Goal: Check status: Check status

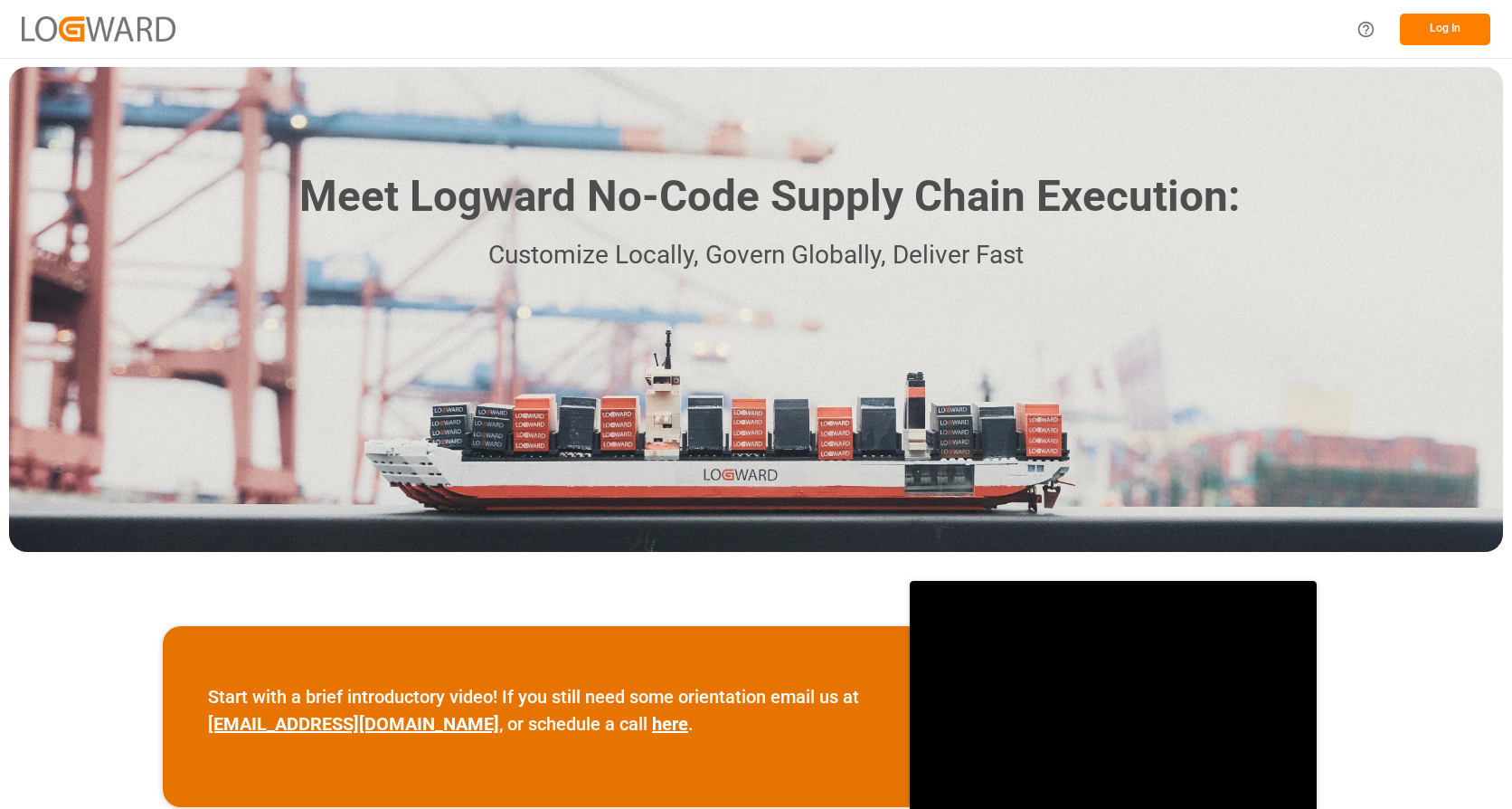
click at [1446, 15] on button "Log In" at bounding box center [1444, 30] width 91 height 32
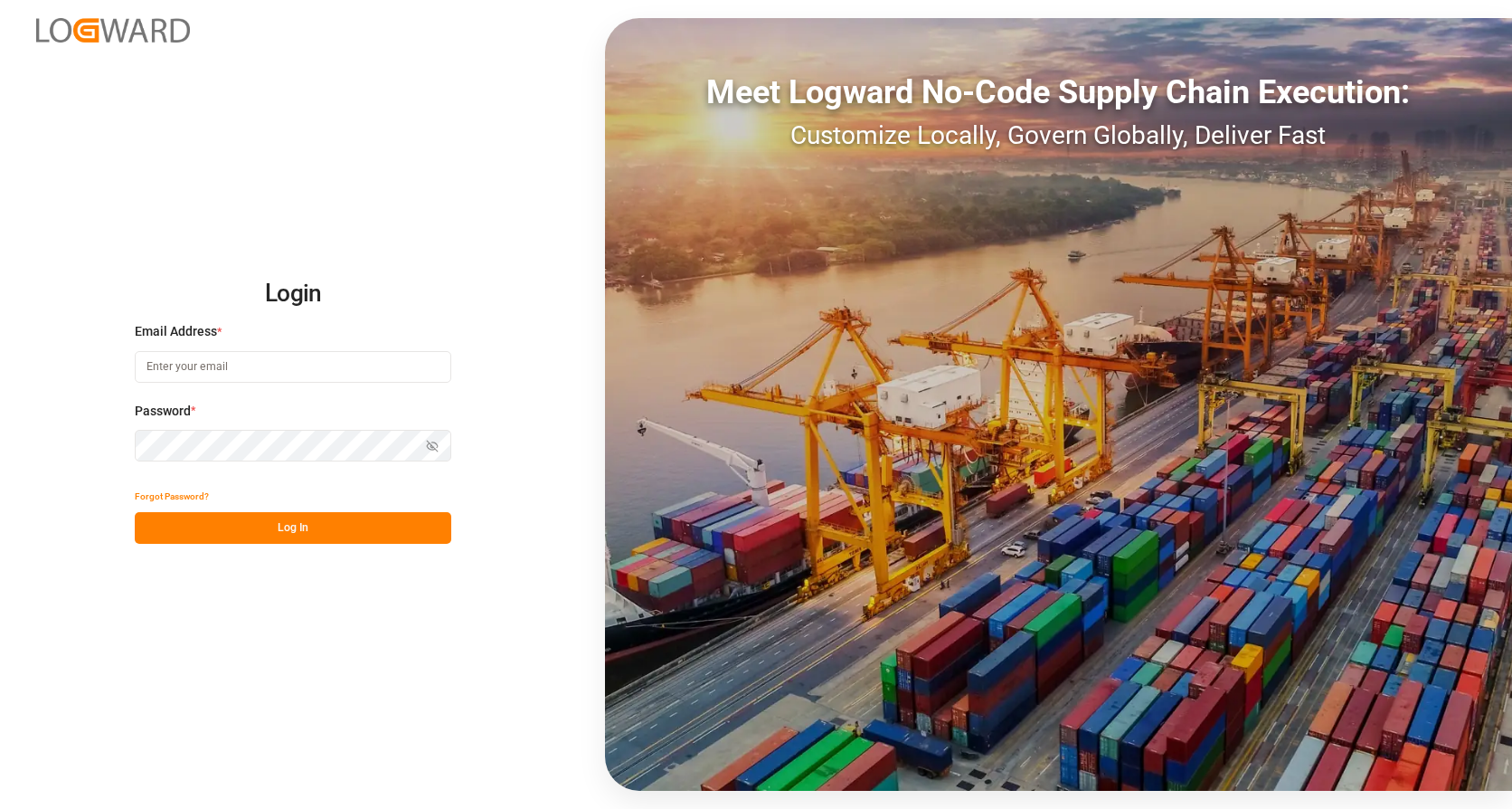
type input "[EMAIL_ADDRESS][DOMAIN_NAME]"
click at [238, 526] on button "Log In" at bounding box center [293, 528] width 317 height 32
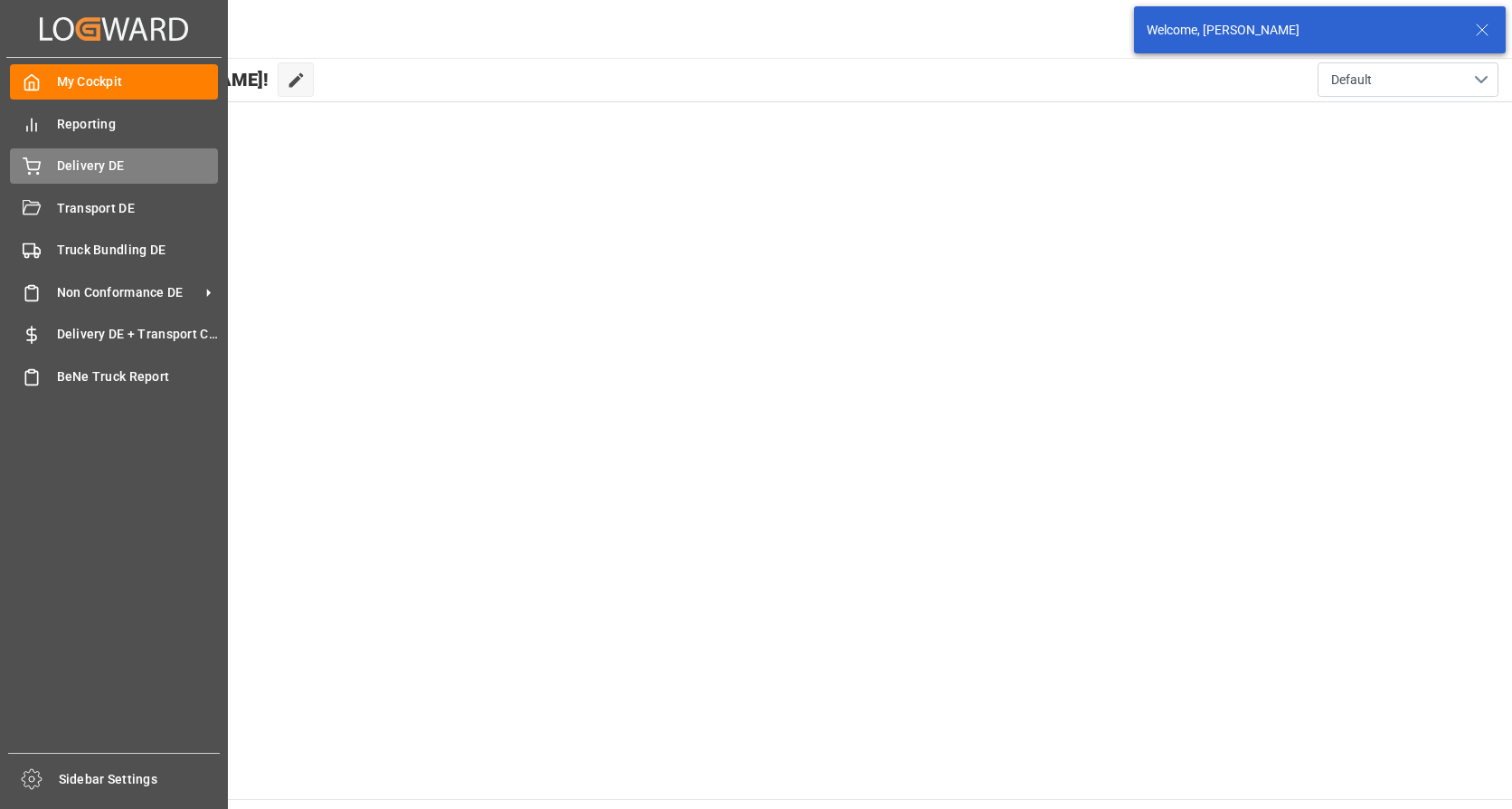
click at [34, 170] on icon at bounding box center [32, 164] width 16 height 12
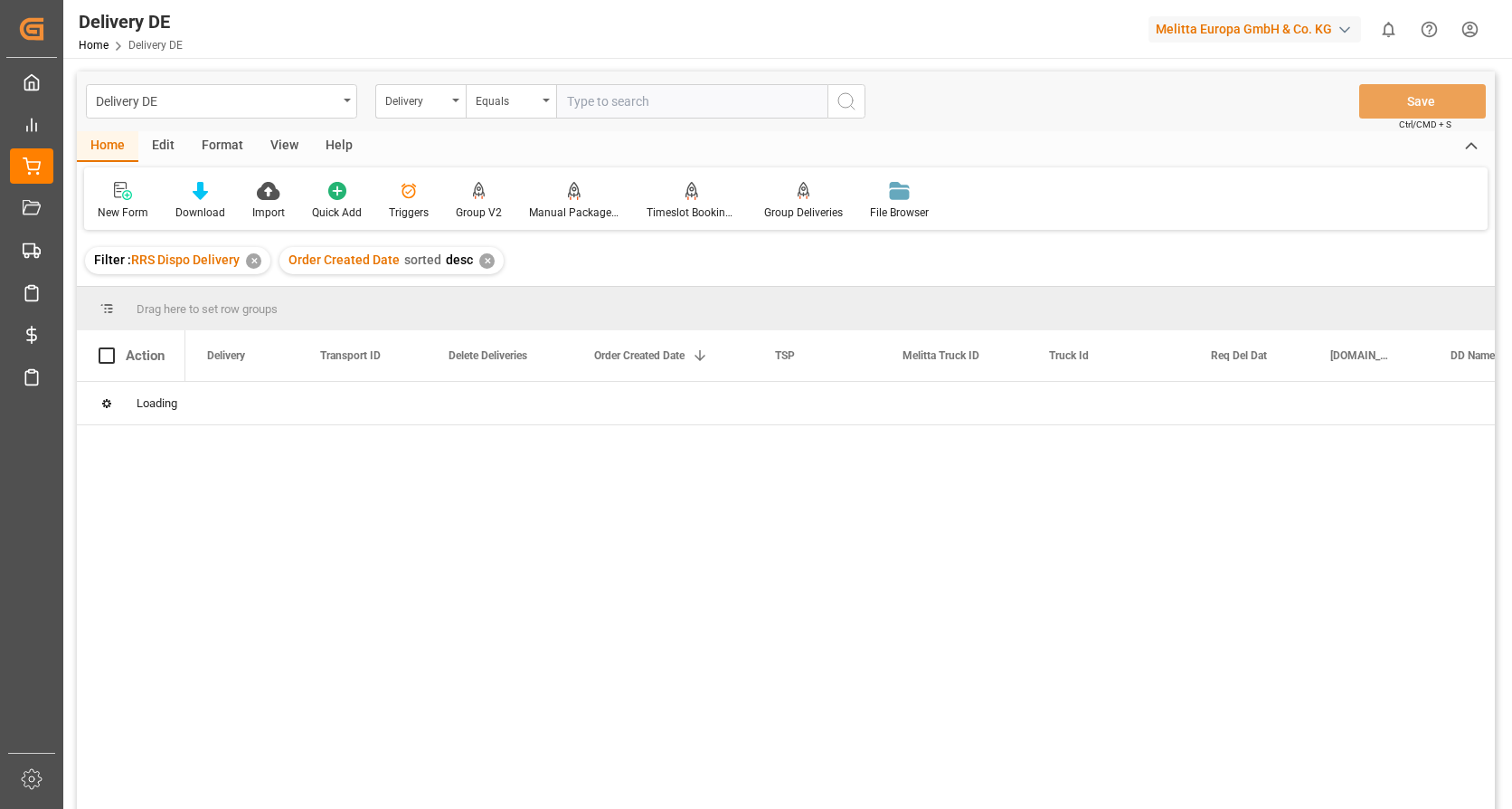
click at [580, 103] on input "text" at bounding box center [691, 101] width 271 height 34
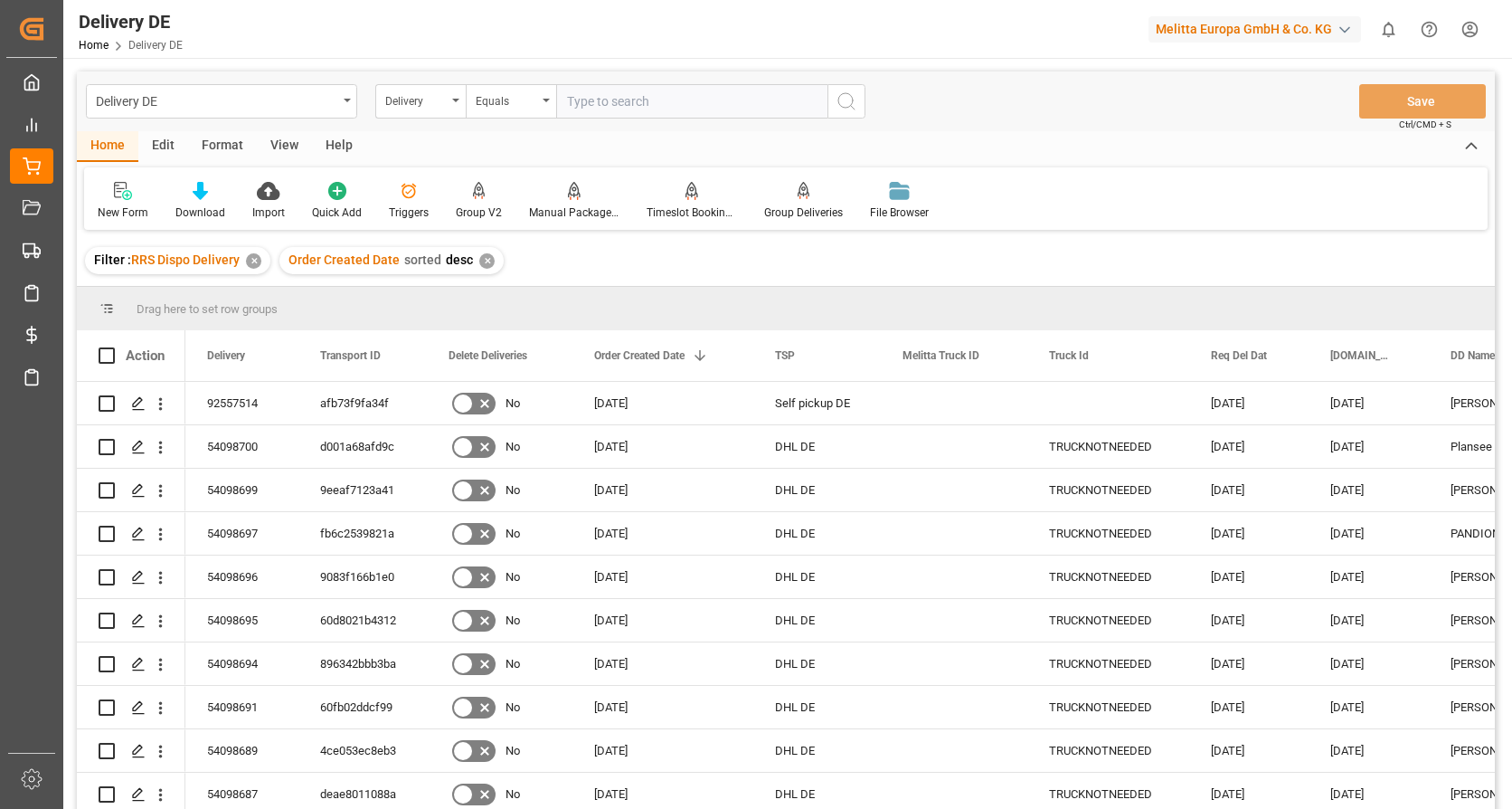
click at [601, 98] on input "text" at bounding box center [691, 101] width 271 height 34
paste input "4e06773d39aa"
type input "4e06773d39aa"
drag, startPoint x: 849, startPoint y: 103, endPoint x: 839, endPoint y: 142, distance: 40.3
click at [849, 103] on icon "search button" at bounding box center [847, 102] width 22 height 22
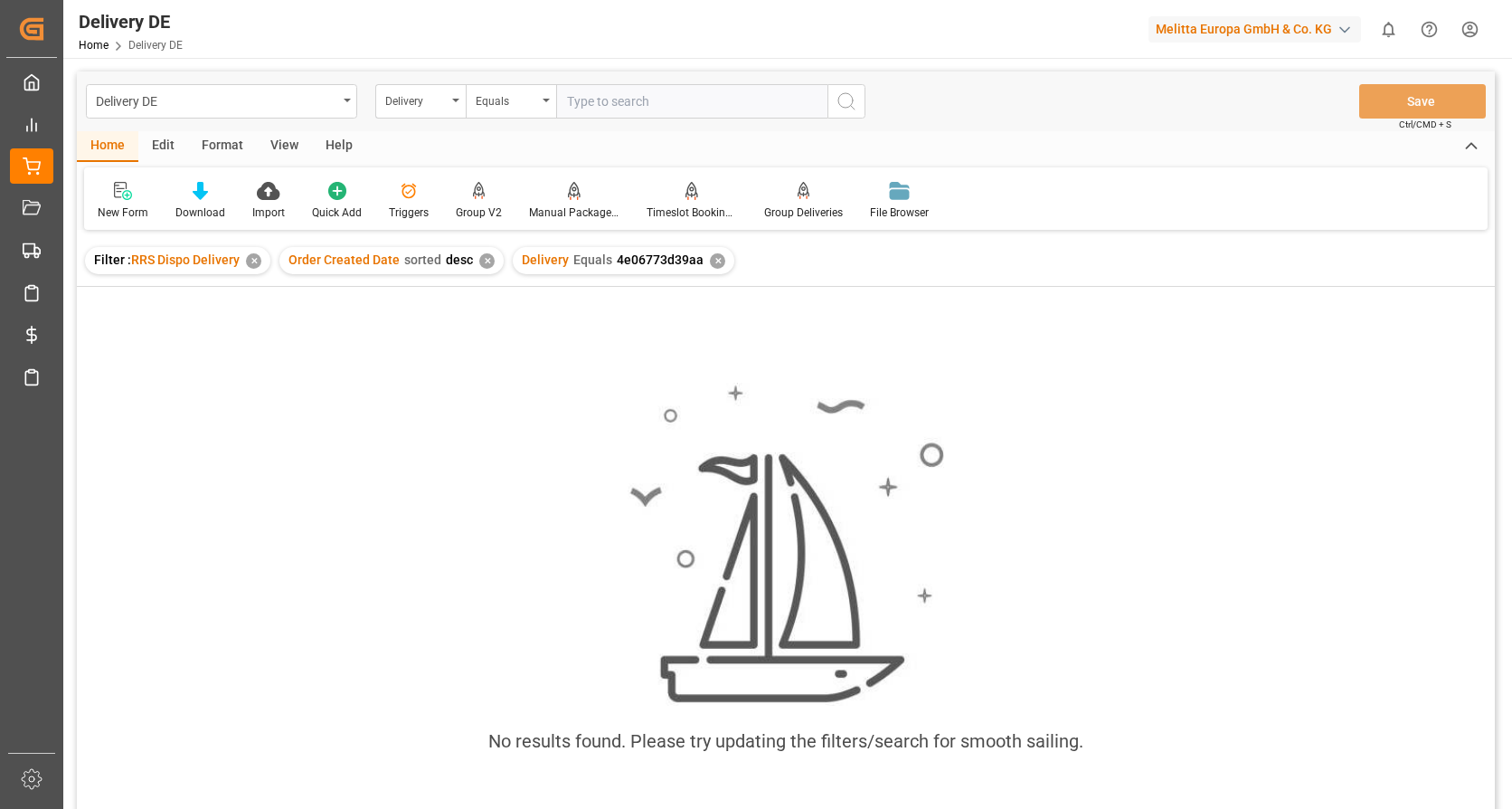
click at [710, 262] on div "✕" at bounding box center [717, 260] width 15 height 15
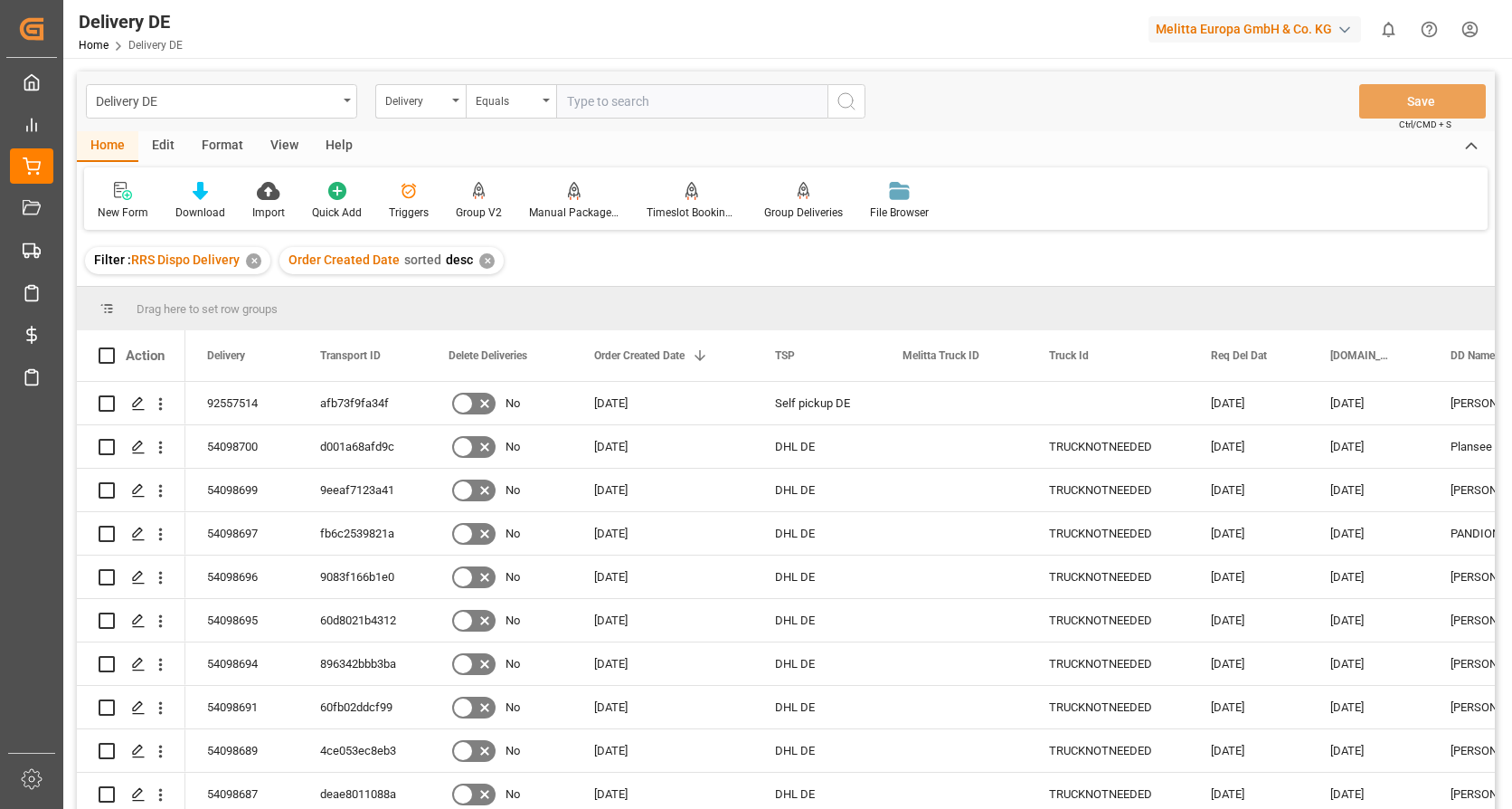
click at [456, 104] on div "Delivery" at bounding box center [420, 101] width 91 height 34
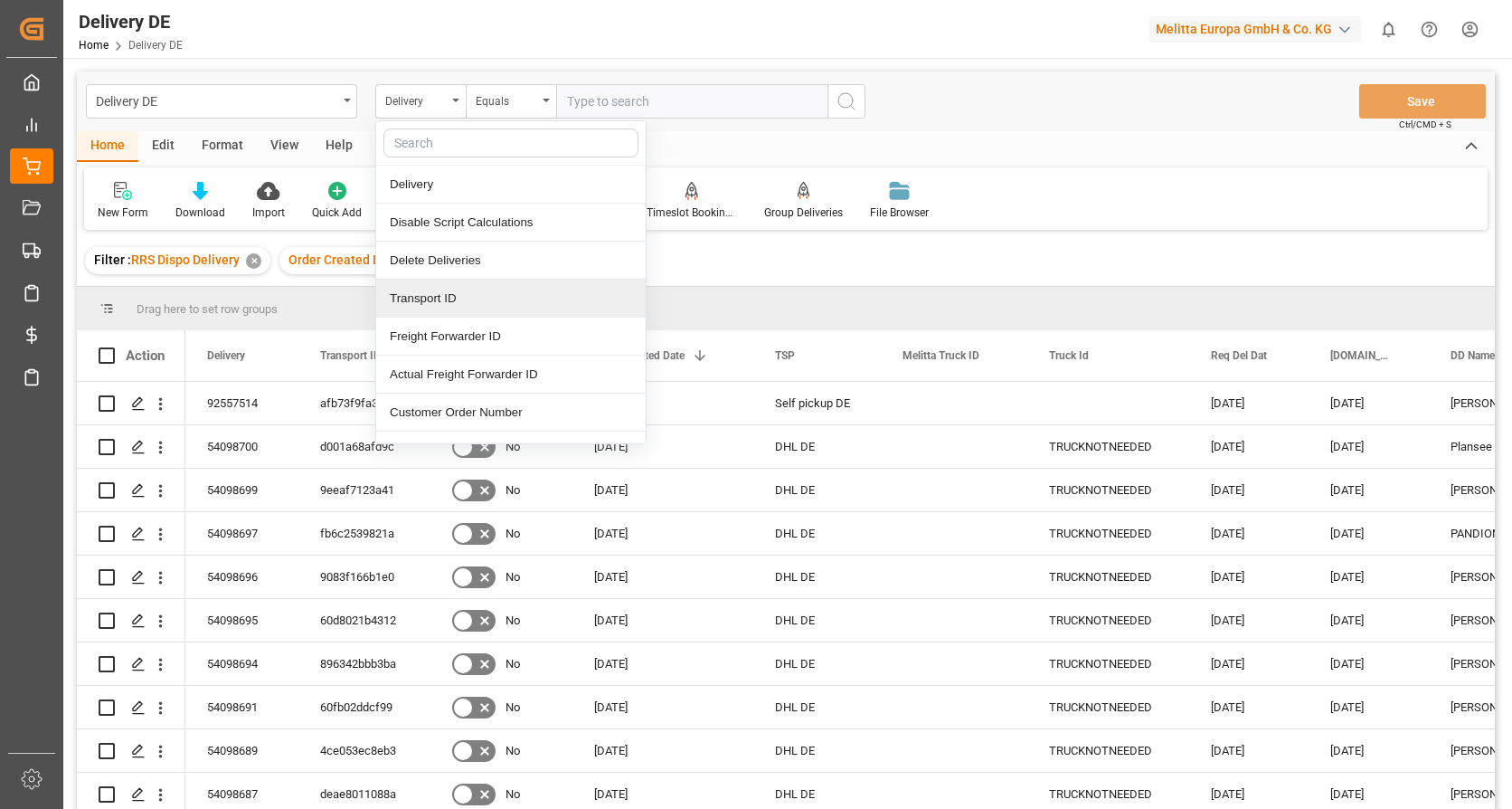
click at [439, 293] on div "Transport ID" at bounding box center [511, 299] width 270 height 38
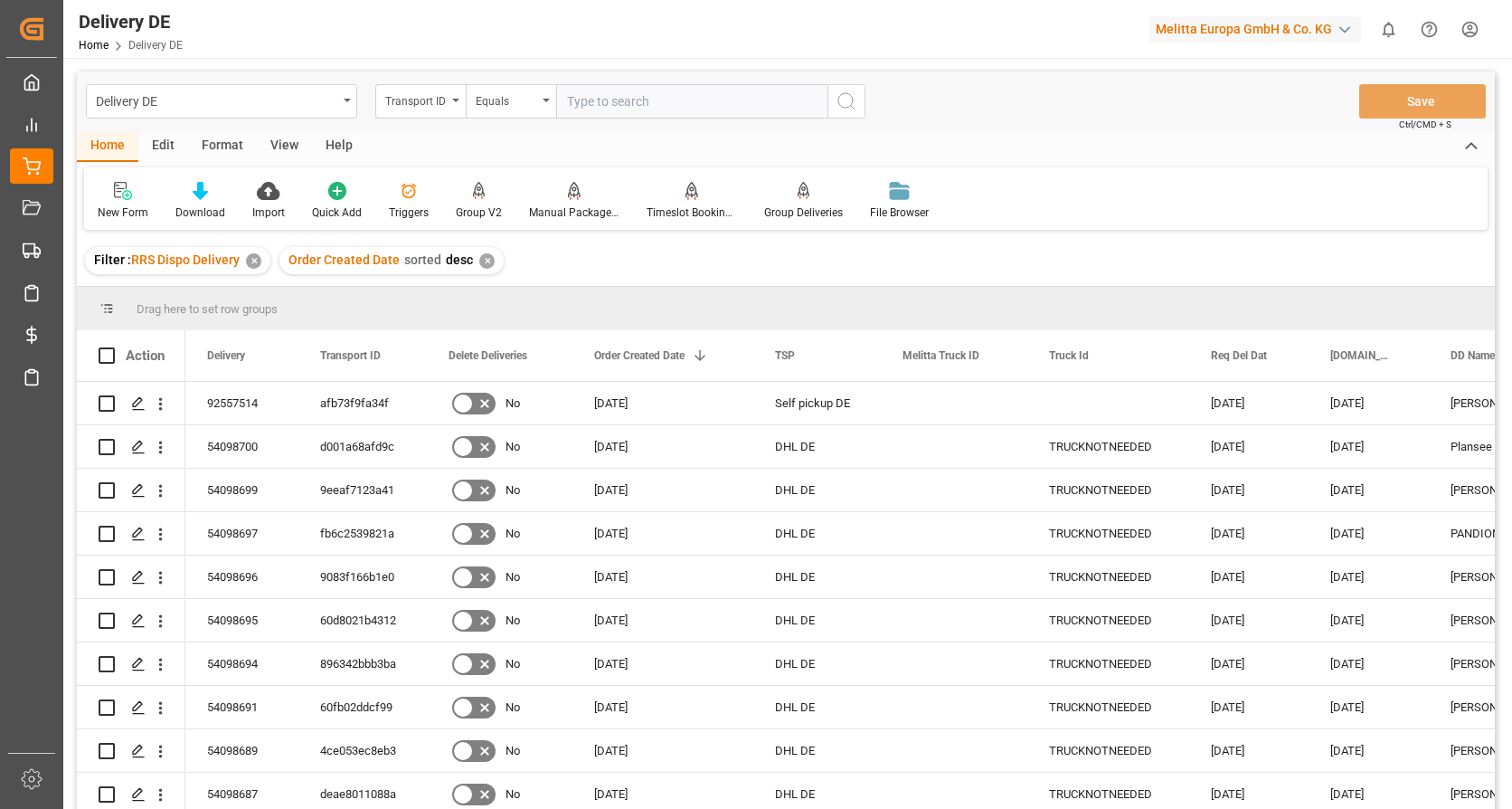
click at [578, 105] on input "text" at bounding box center [691, 101] width 271 height 34
paste input "4e06773d39aa"
type input "4e06773d39aa"
click at [849, 99] on icon "search button" at bounding box center [847, 102] width 22 height 22
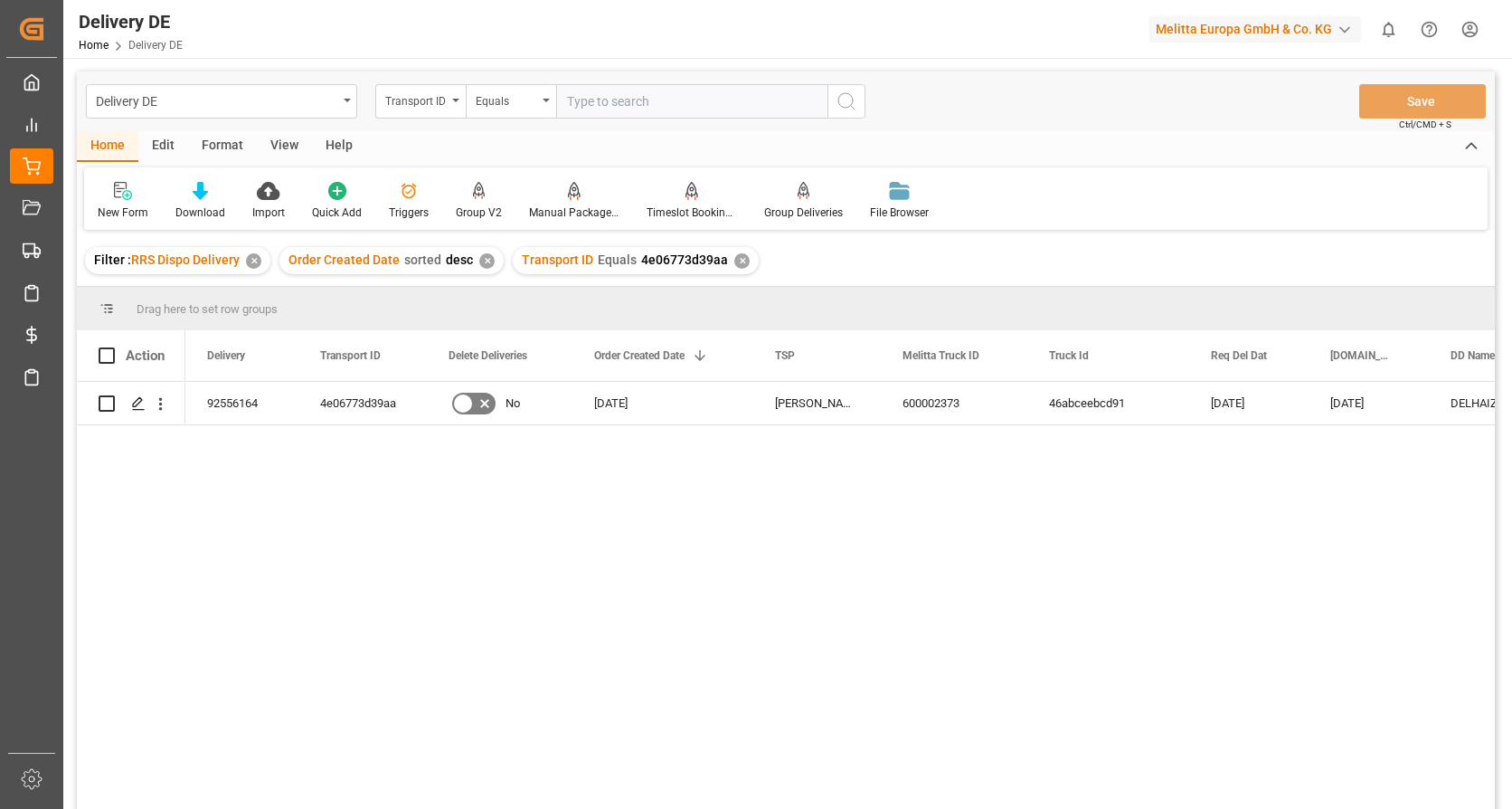
click at [1464, 34] on html "Created by potrace 1.15, written by [PERSON_NAME] [DATE]-[DATE] Created by potr…" at bounding box center [756, 404] width 1512 height 809
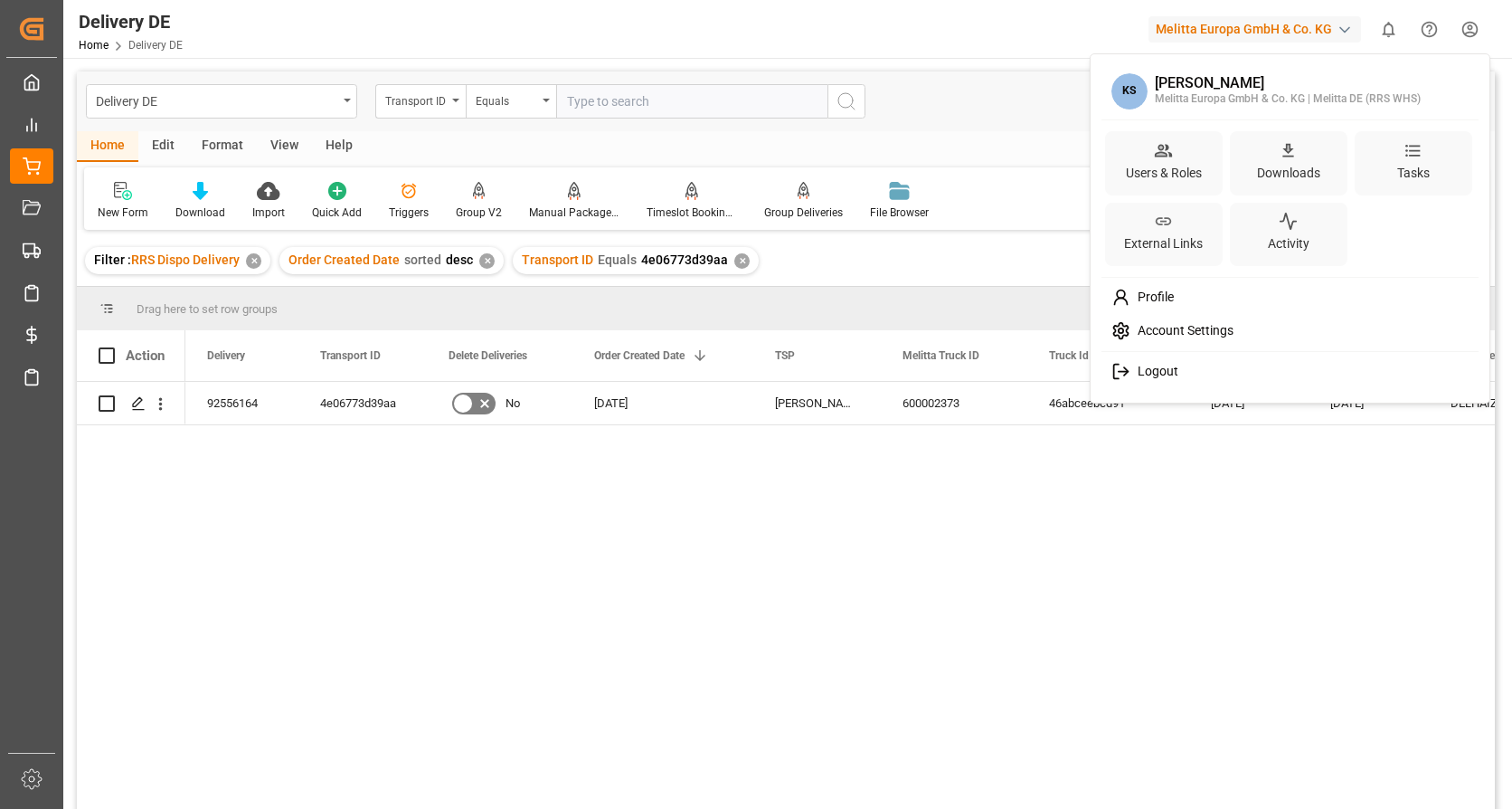
click at [1147, 370] on span "Logout" at bounding box center [1154, 372] width 48 height 16
